Goal: Task Accomplishment & Management: Manage account settings

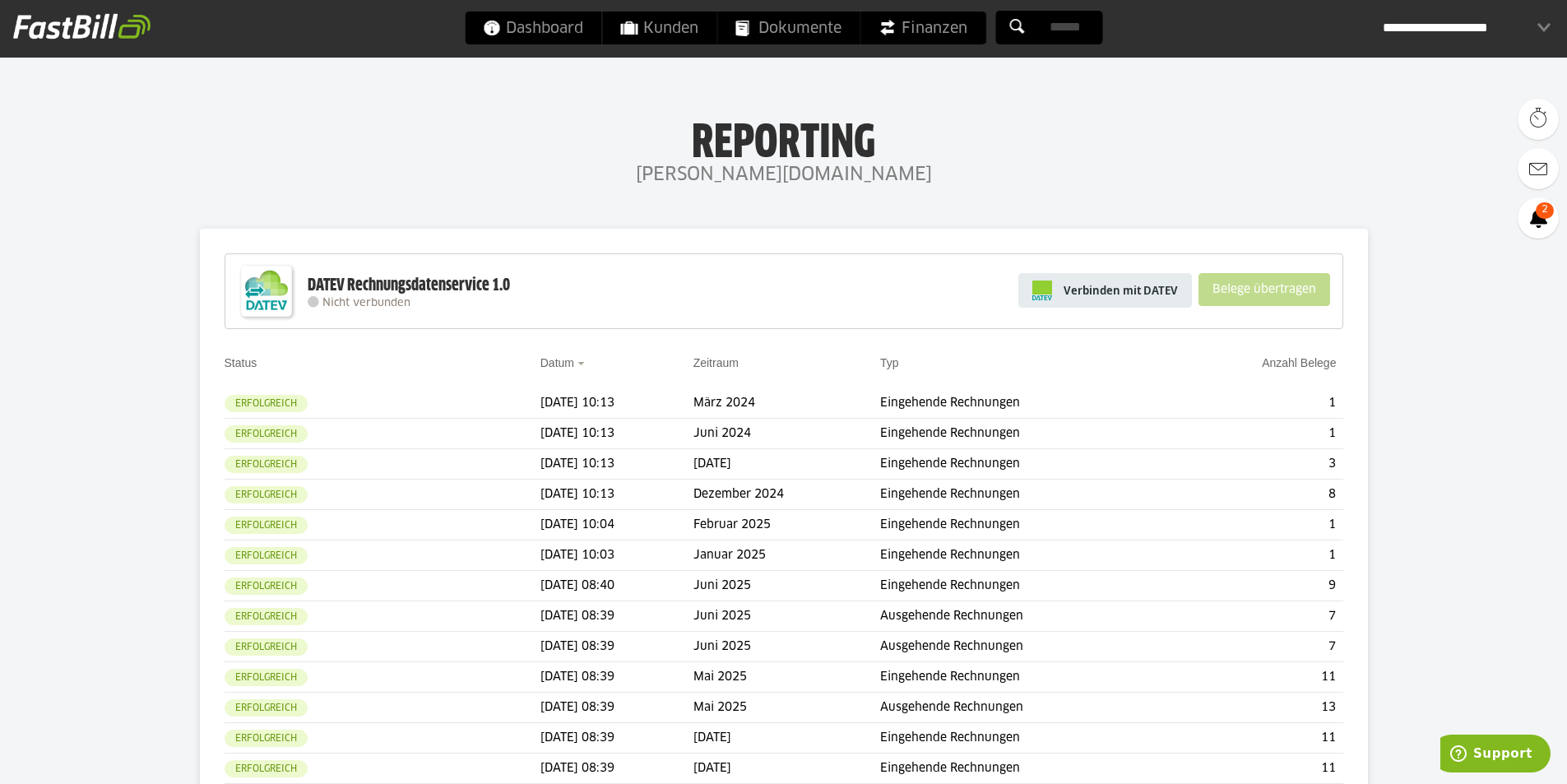
click at [1103, 289] on span "Verbinden mit DATEV" at bounding box center [1121, 290] width 115 height 16
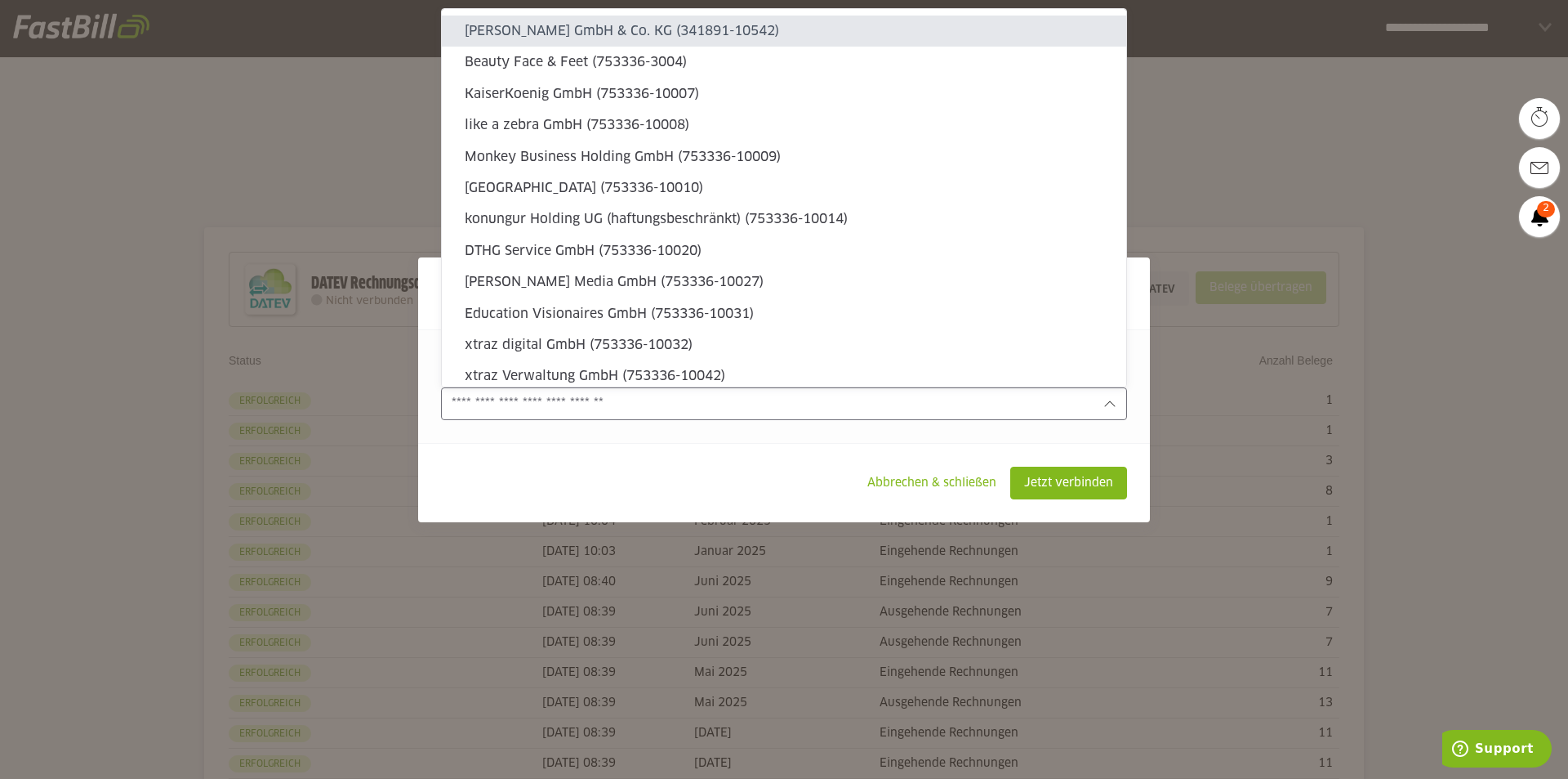
click at [649, 404] on input "text" at bounding box center [773, 404] width 642 height 18
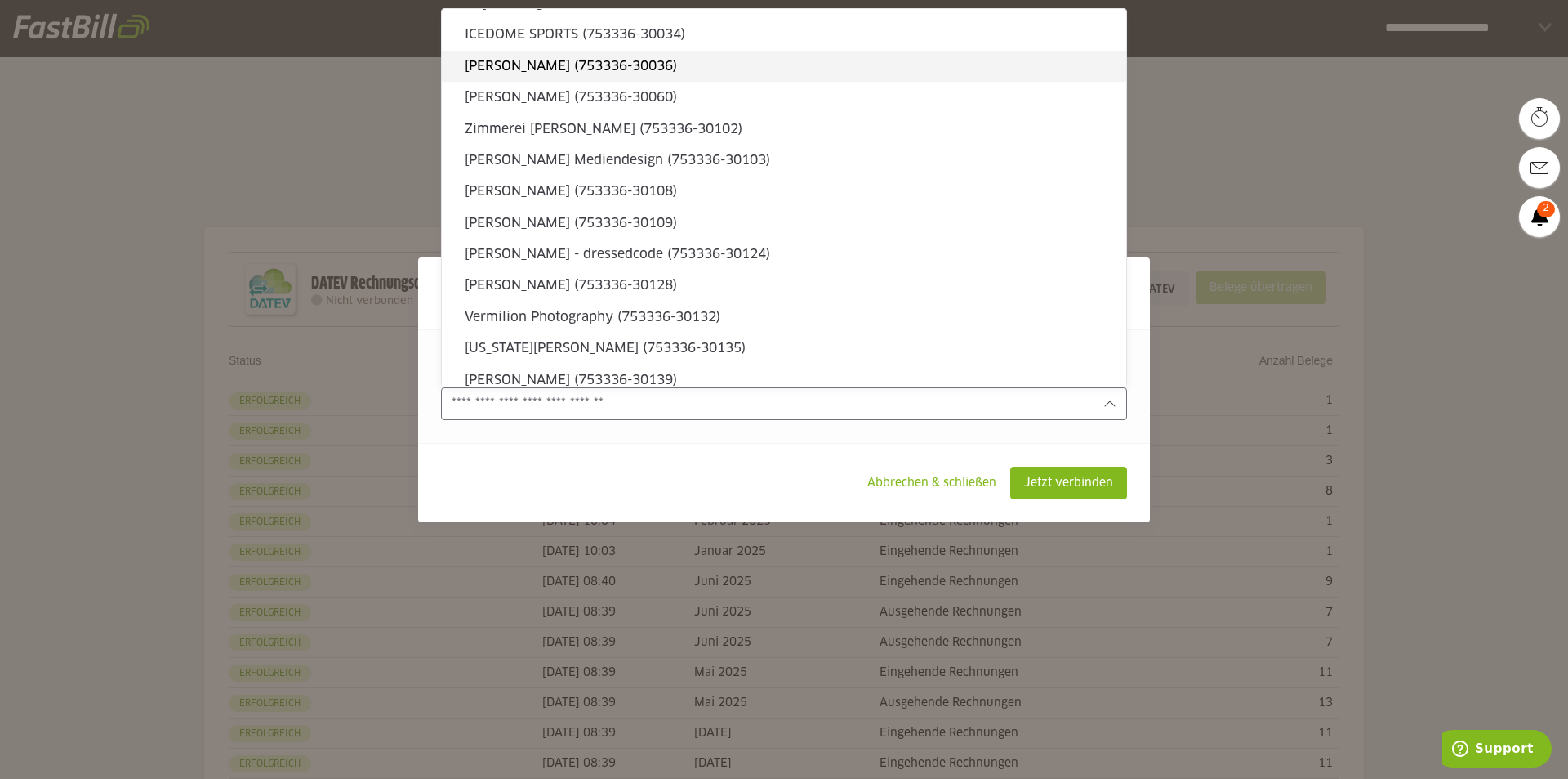
scroll to position [1552, 0]
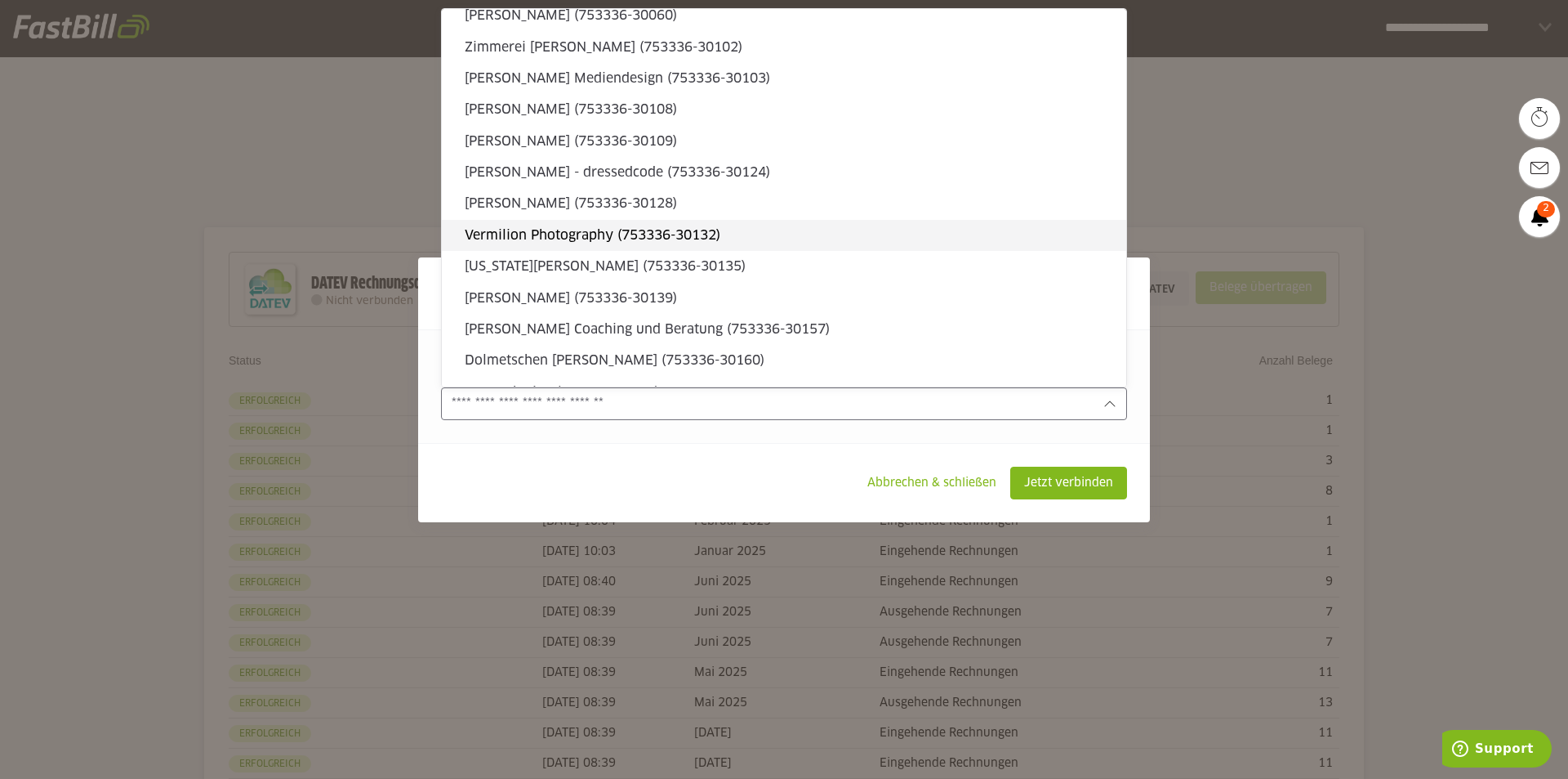
click at [539, 231] on slot "Vermilion Photography (753336-30132)" at bounding box center [788, 235] width 648 height 18
type input "**********"
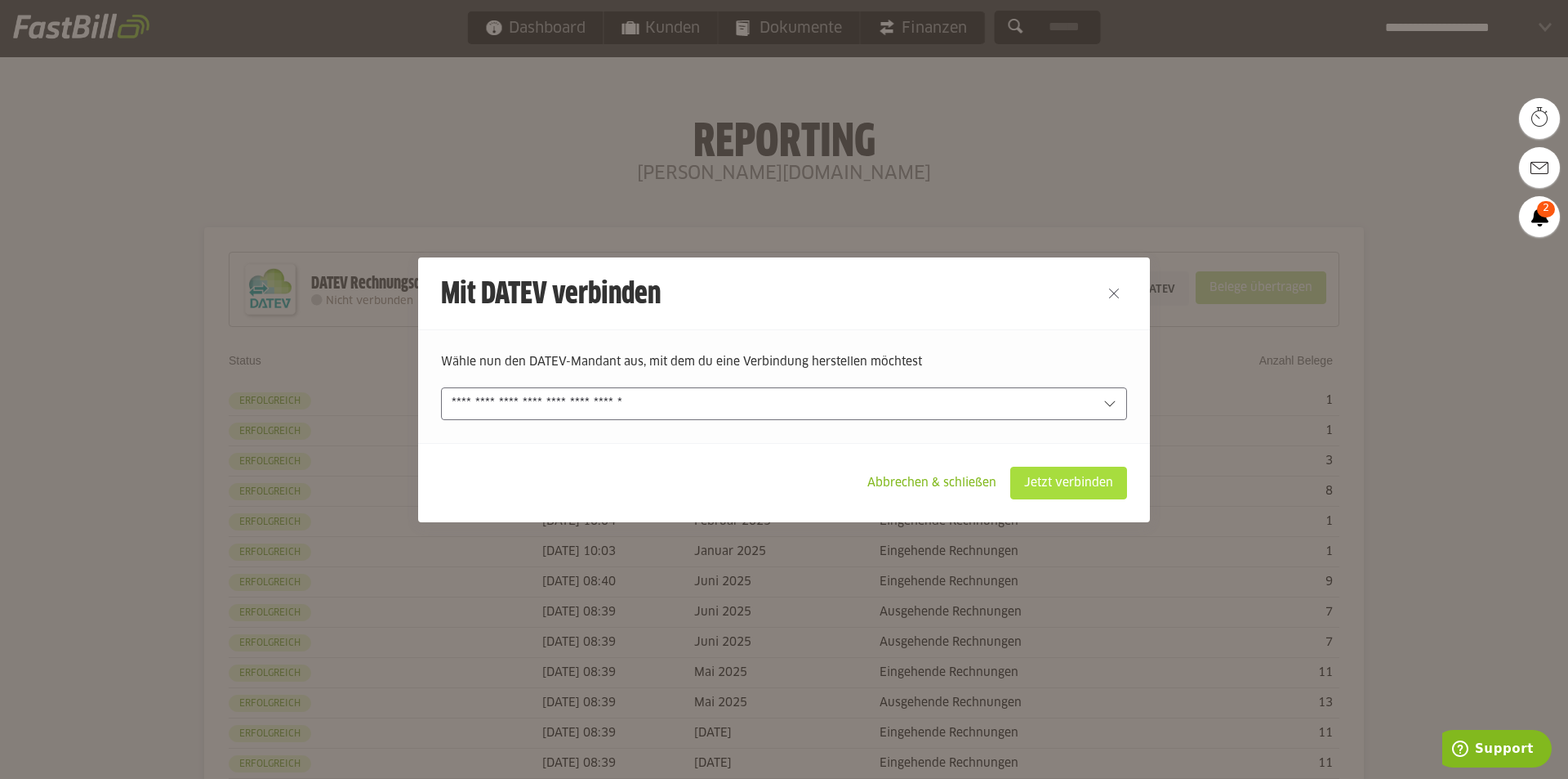
click at [1076, 483] on slot "Jetzt verbinden" at bounding box center [1068, 482] width 115 height 31
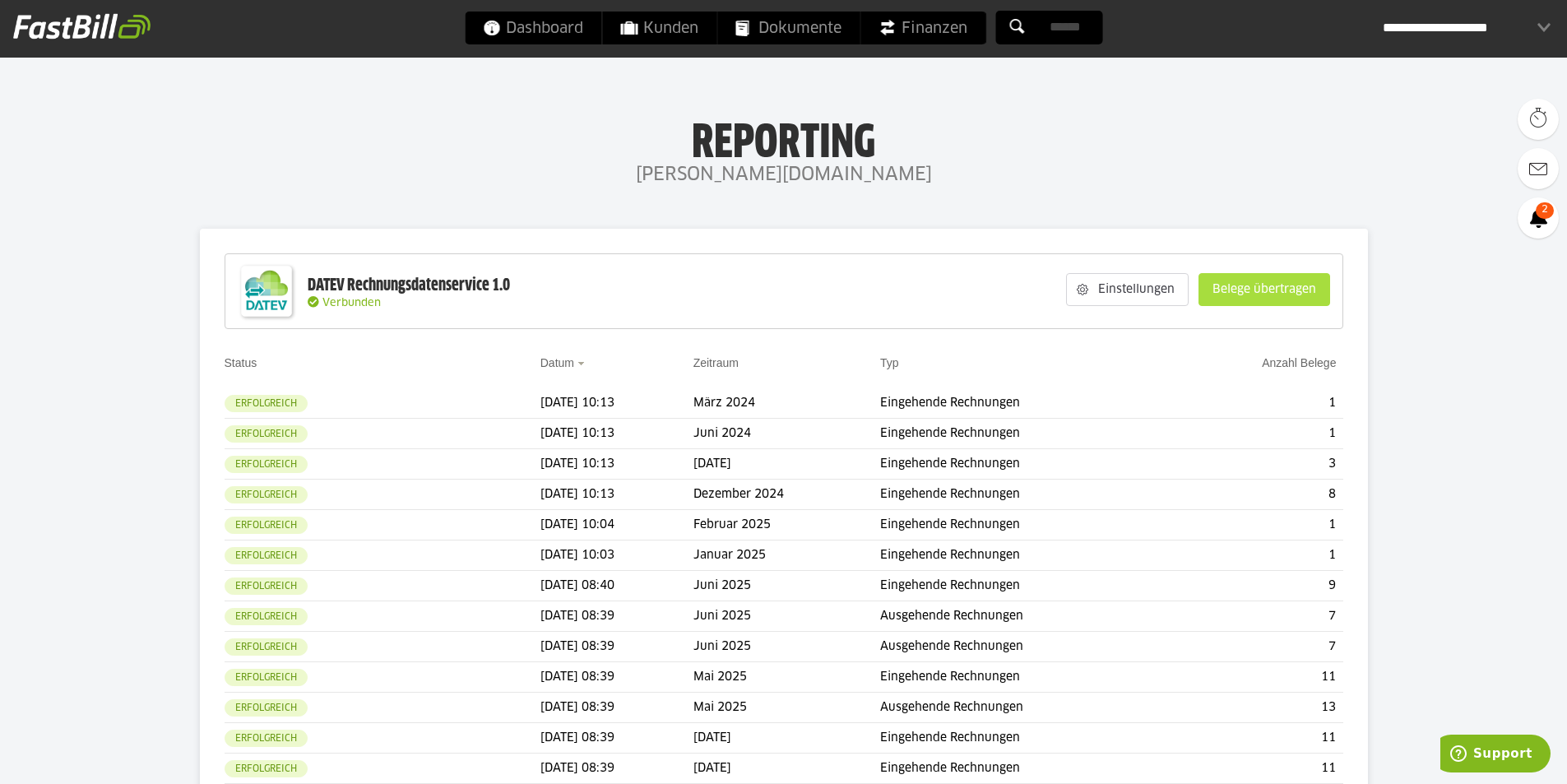
click at [1259, 283] on slot "Belege übertragen" at bounding box center [1265, 289] width 130 height 31
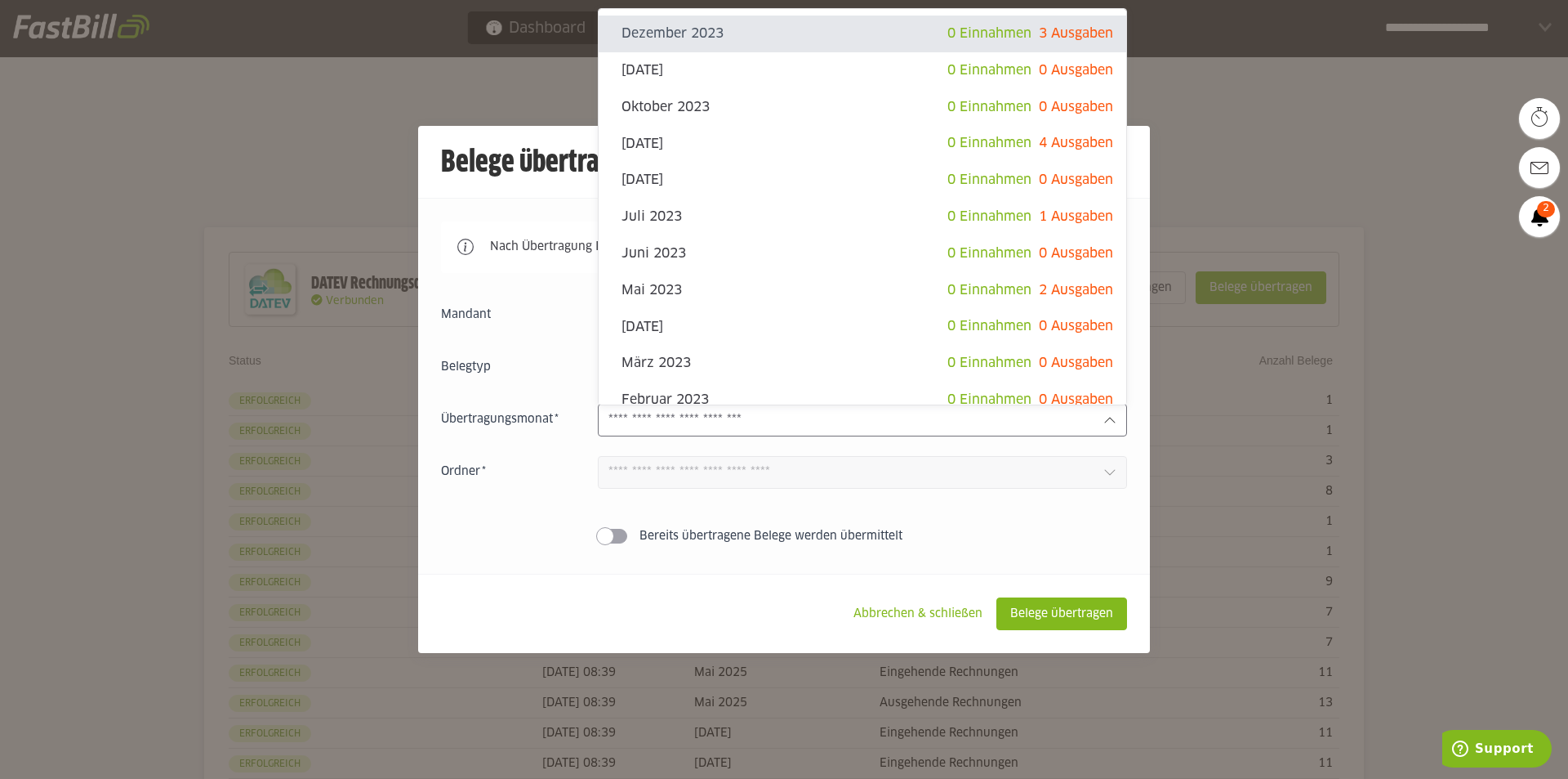
click at [765, 420] on input "text" at bounding box center [849, 420] width 482 height 18
click at [783, 416] on input "text" at bounding box center [849, 420] width 482 height 18
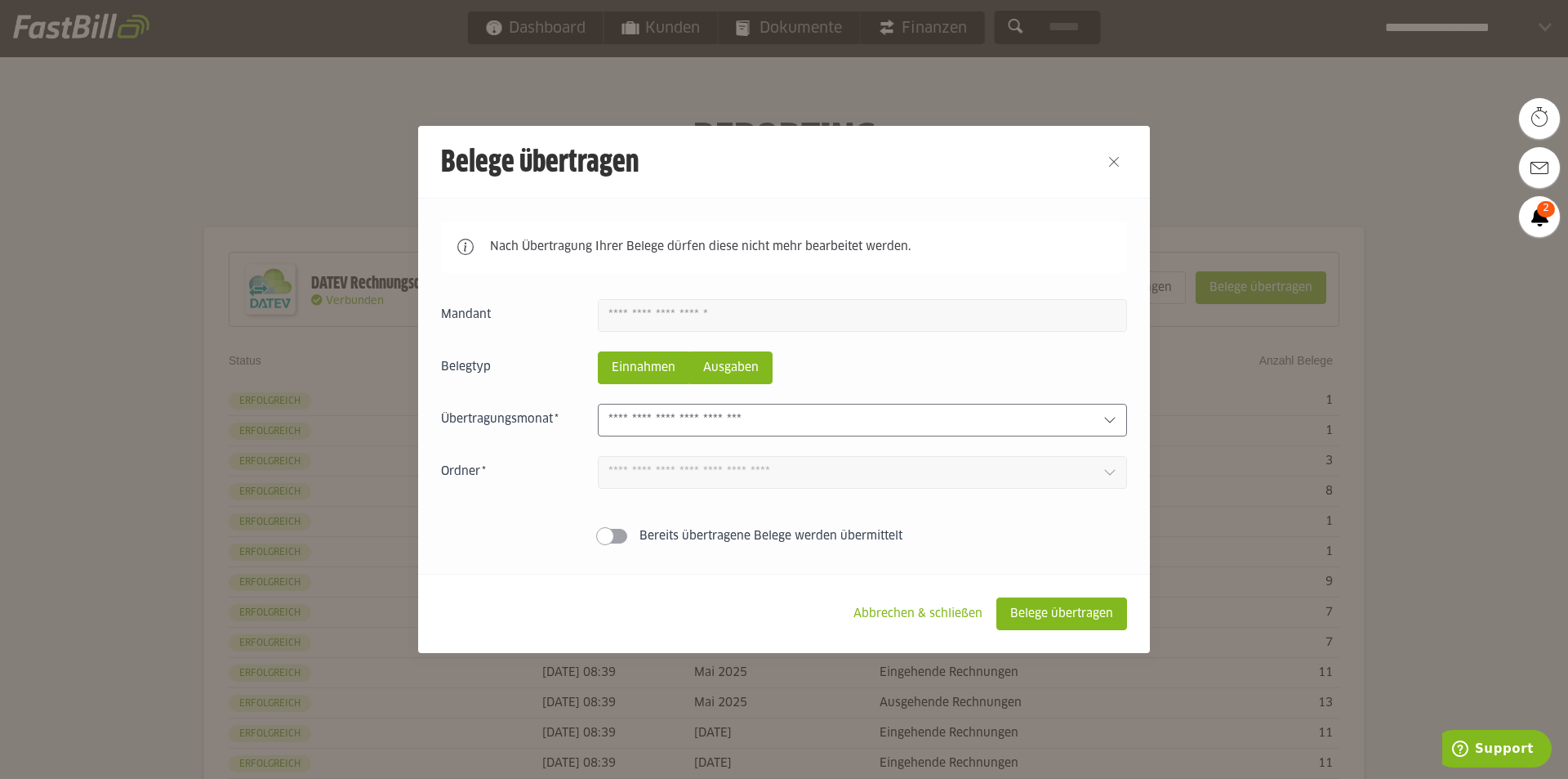
click at [731, 375] on slot "Ausgaben" at bounding box center [731, 367] width 81 height 31
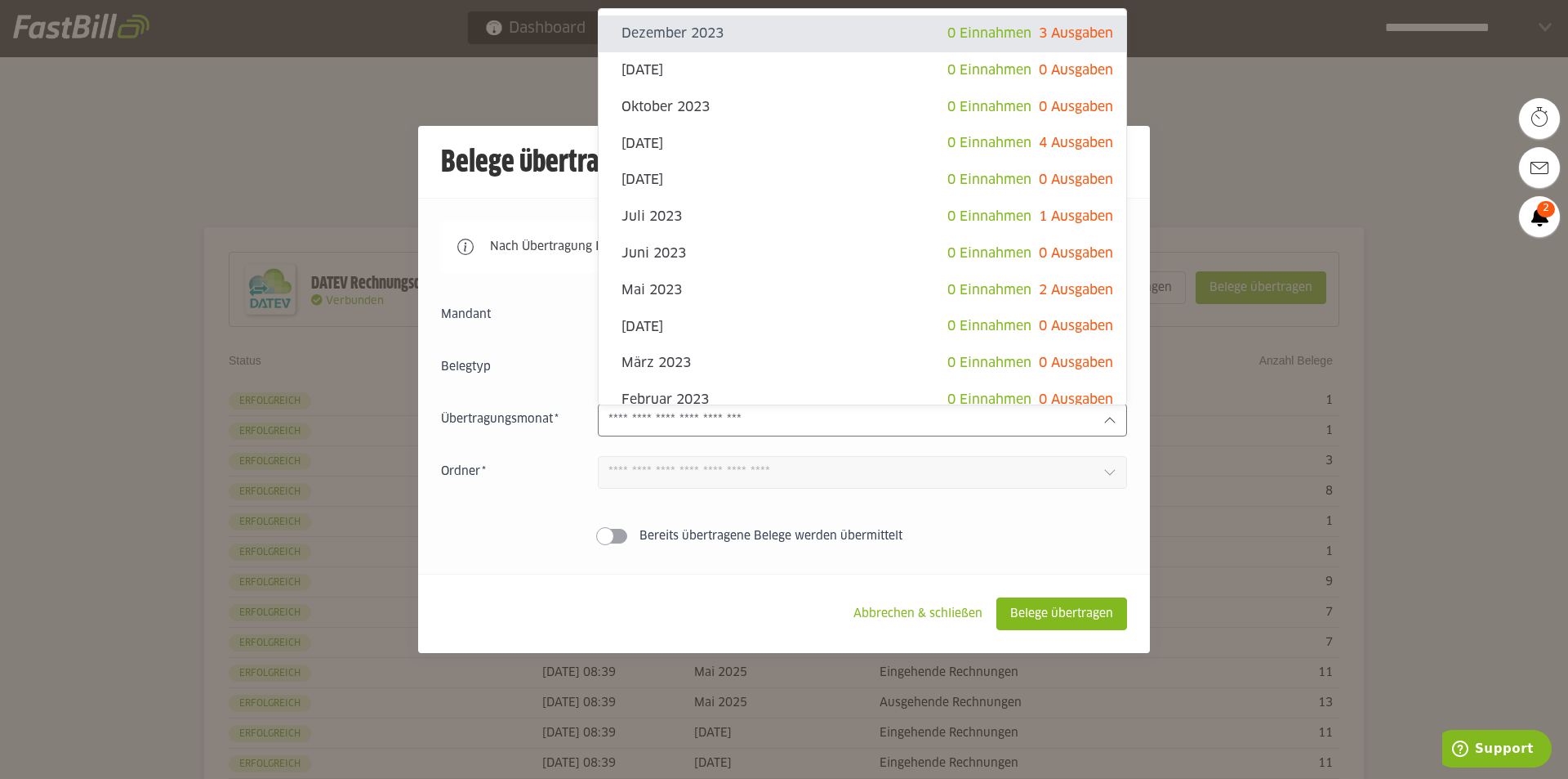
click at [727, 425] on input "text" at bounding box center [849, 420] width 482 height 18
click at [758, 416] on input "text" at bounding box center [849, 420] width 482 height 18
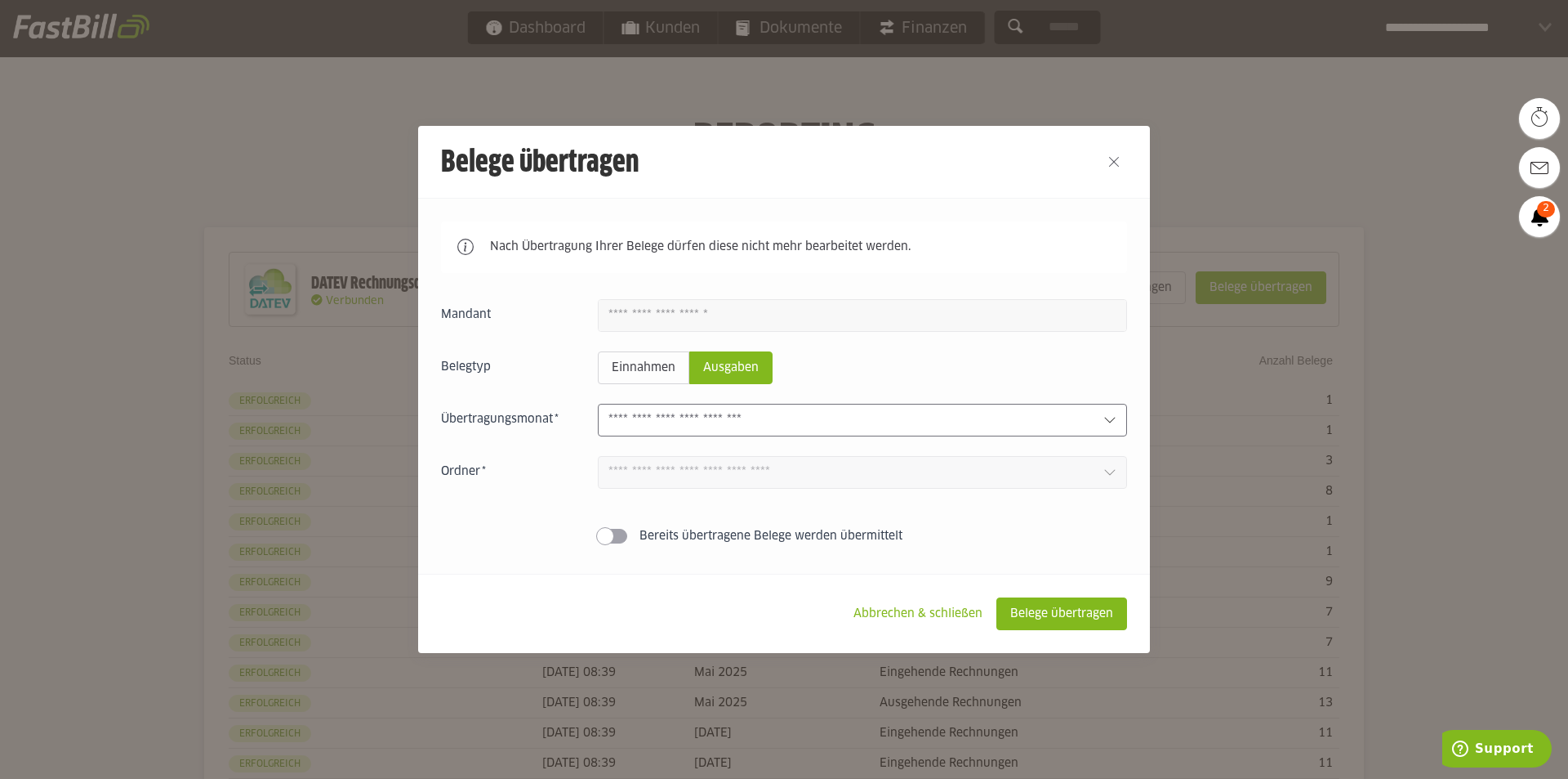
click at [690, 427] on input "text" at bounding box center [849, 420] width 482 height 18
click at [954, 620] on slot "Abbrechen & schließen" at bounding box center [918, 613] width 155 height 31
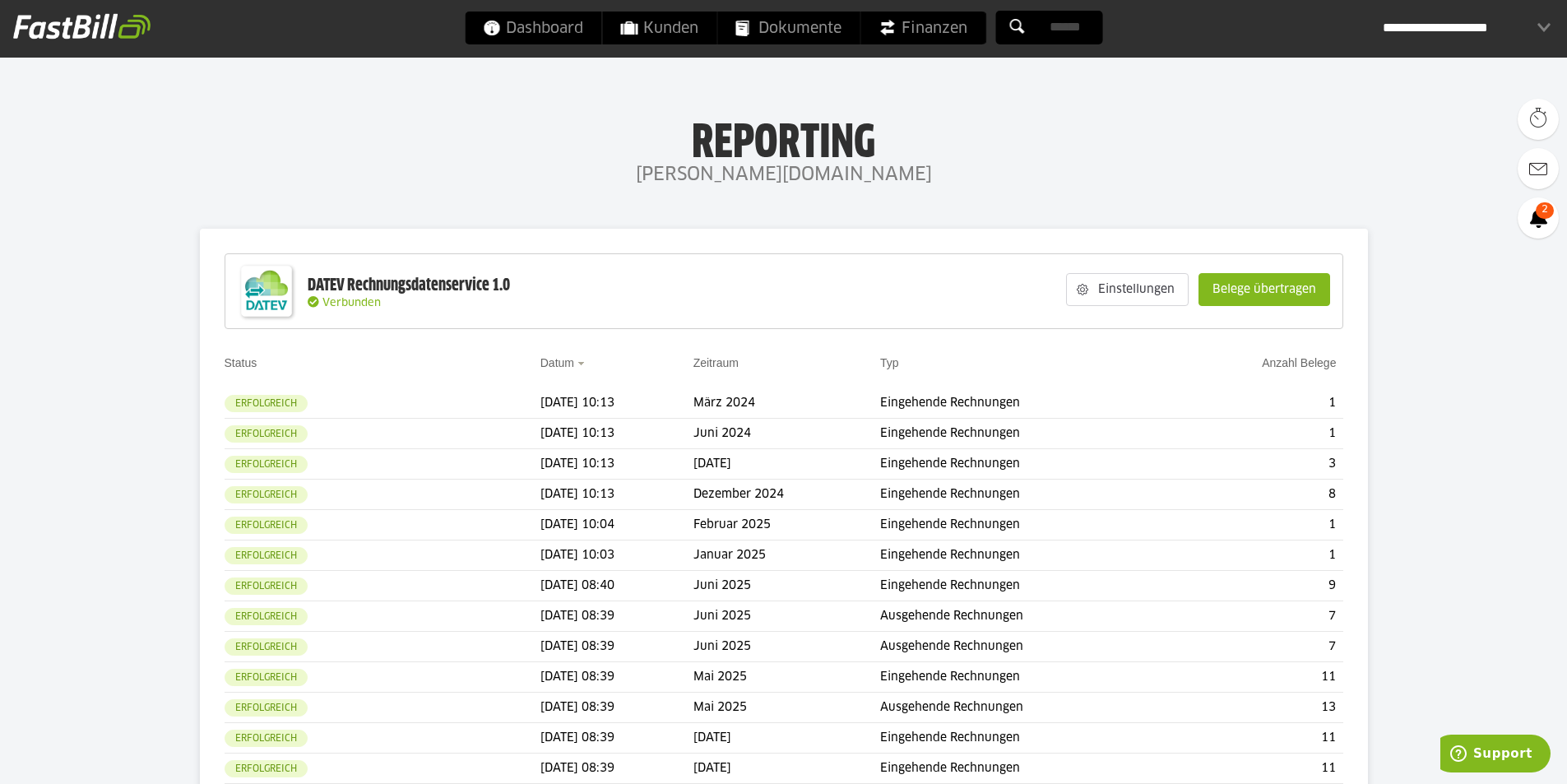
click at [1465, 23] on div "**********" at bounding box center [1467, 28] width 168 height 33
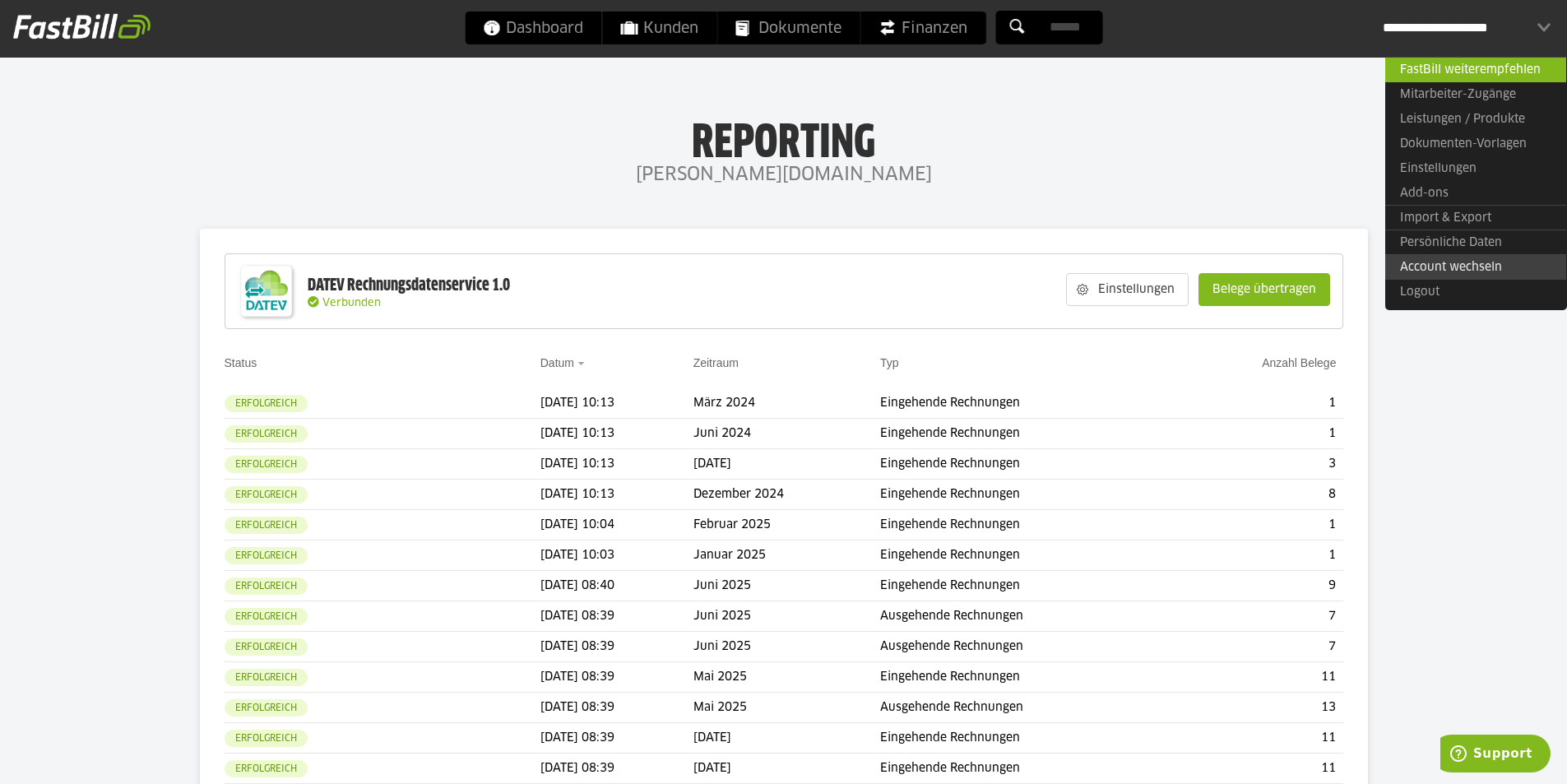
click at [1444, 267] on link "Account wechseln" at bounding box center [1475, 267] width 181 height 26
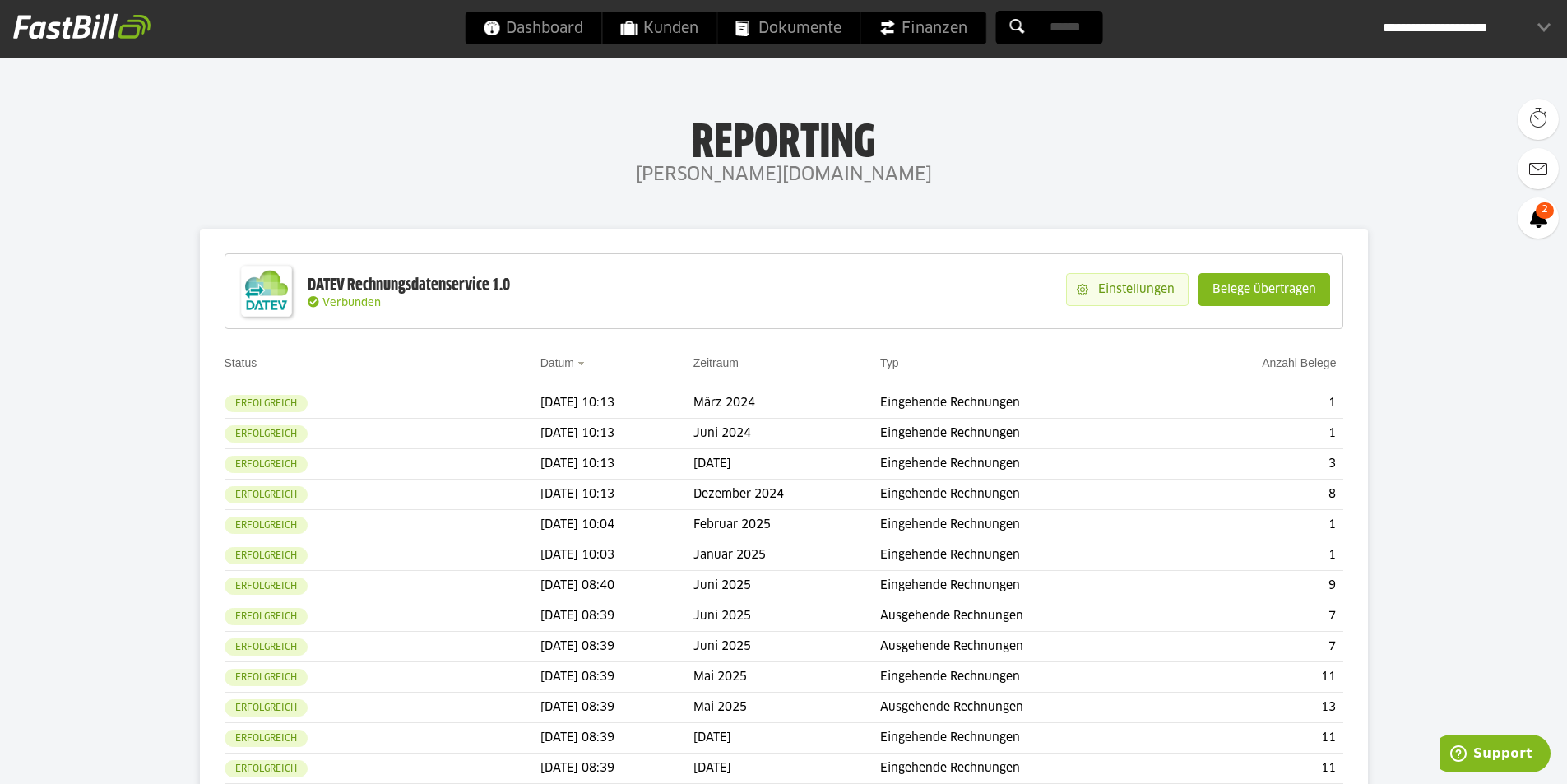
click at [1141, 293] on slot "Einstellungen" at bounding box center [1138, 289] width 100 height 31
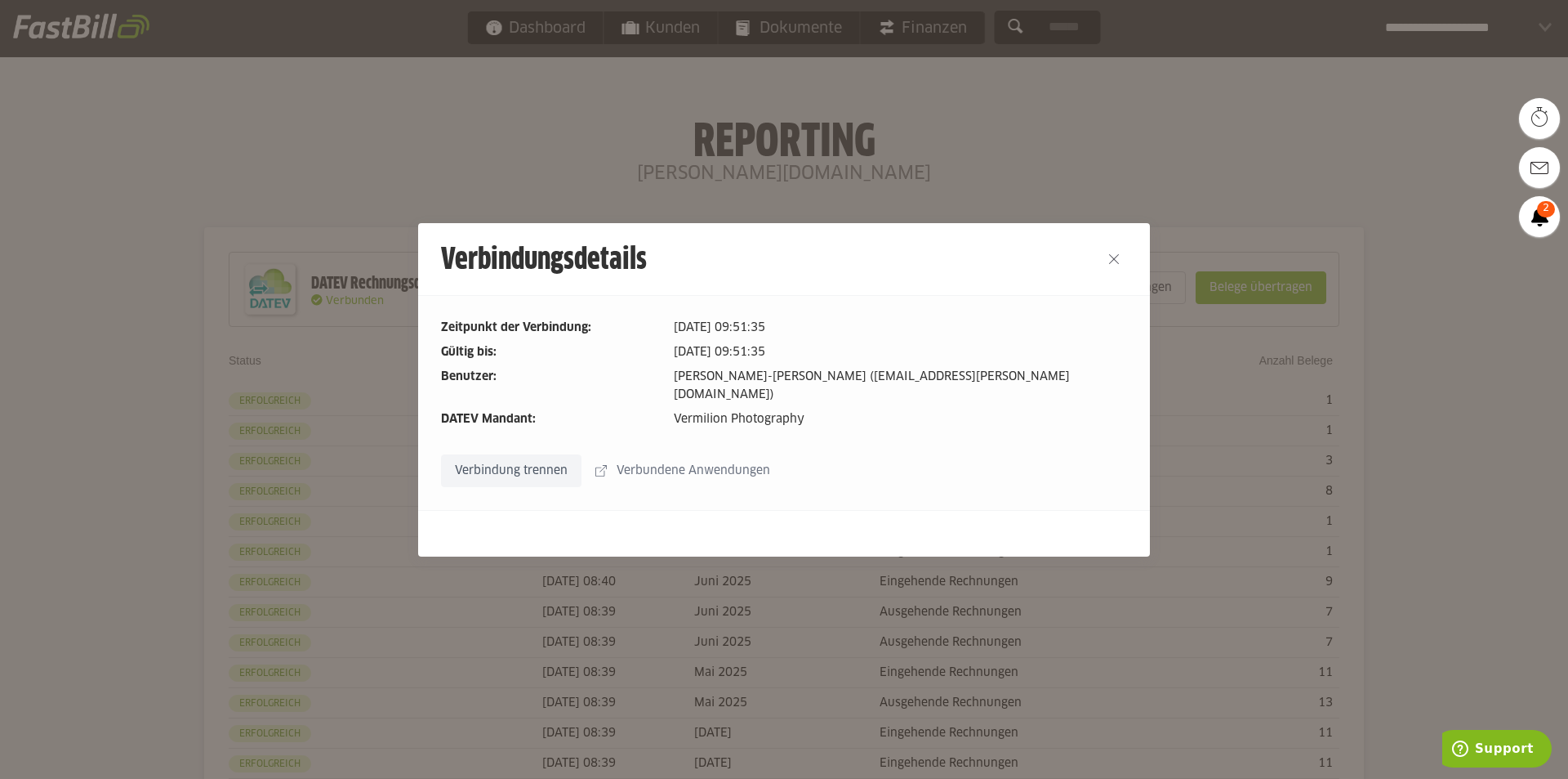
click at [541, 463] on slot "Verbindung trennen" at bounding box center [510, 470] width 139 height 31
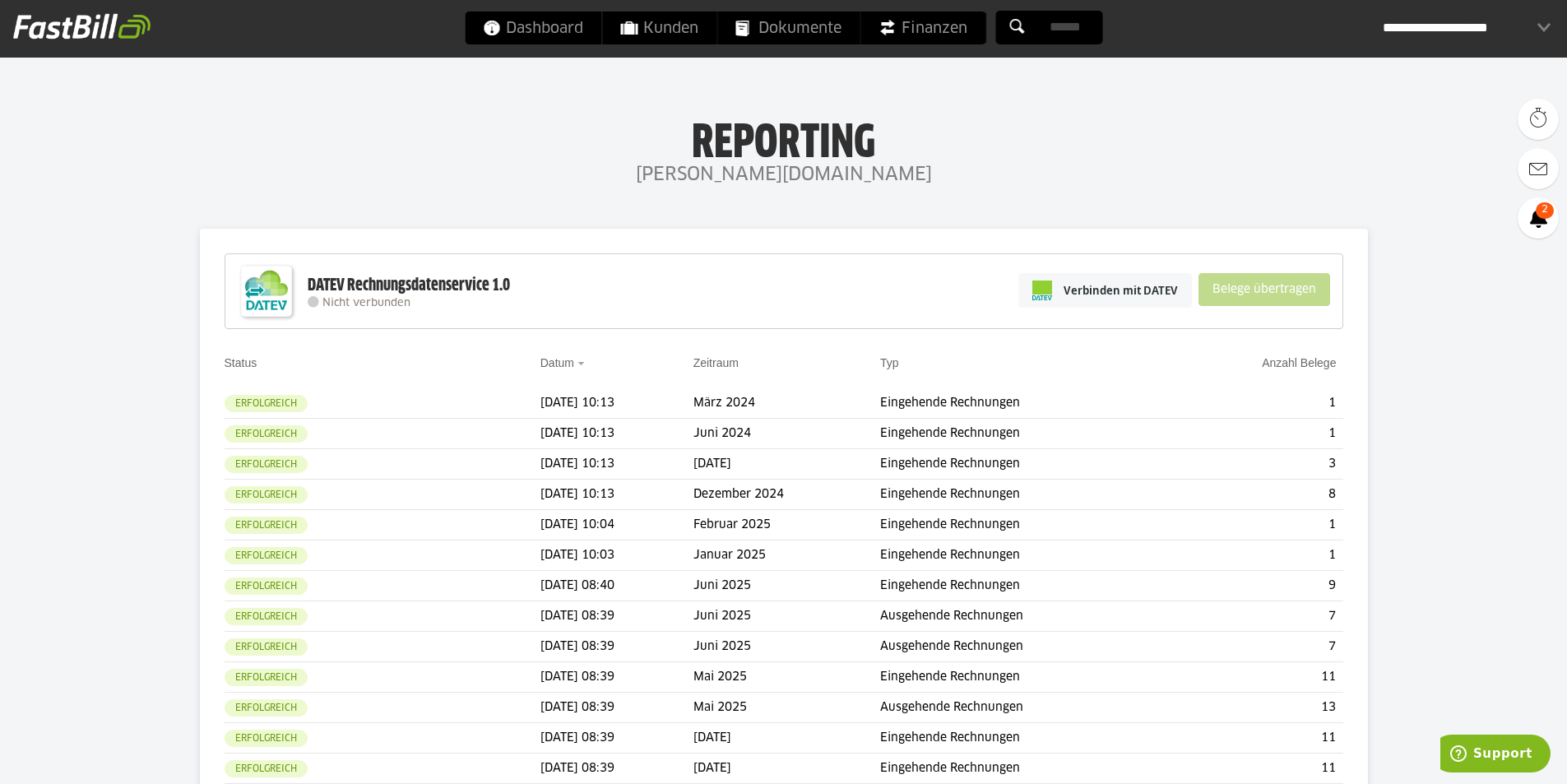
click at [1471, 15] on div "**********" at bounding box center [1467, 28] width 168 height 33
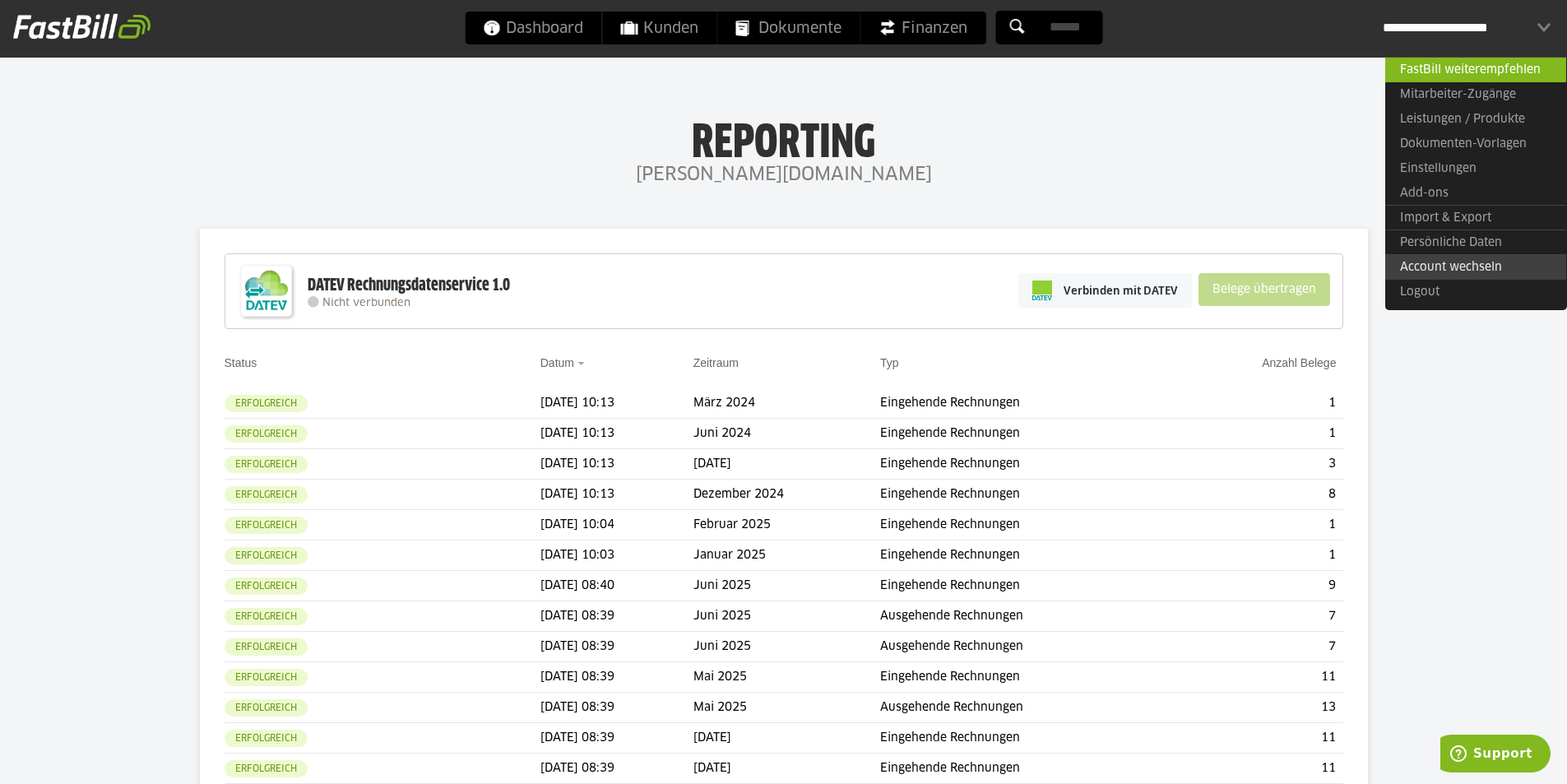
click at [1444, 265] on link "Account wechseln" at bounding box center [1475, 267] width 181 height 26
